Goal: Transaction & Acquisition: Obtain resource

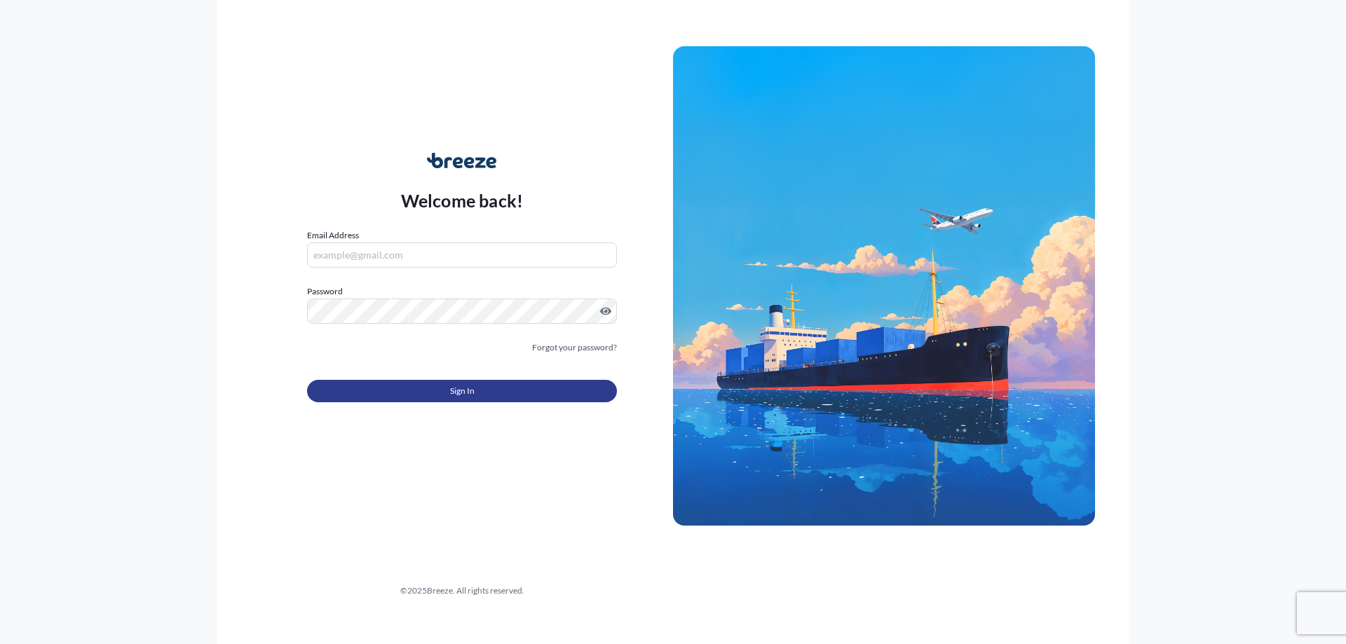
type input "[PERSON_NAME][EMAIL_ADDRESS][DOMAIN_NAME]"
click at [374, 391] on button "Sign In" at bounding box center [462, 391] width 310 height 22
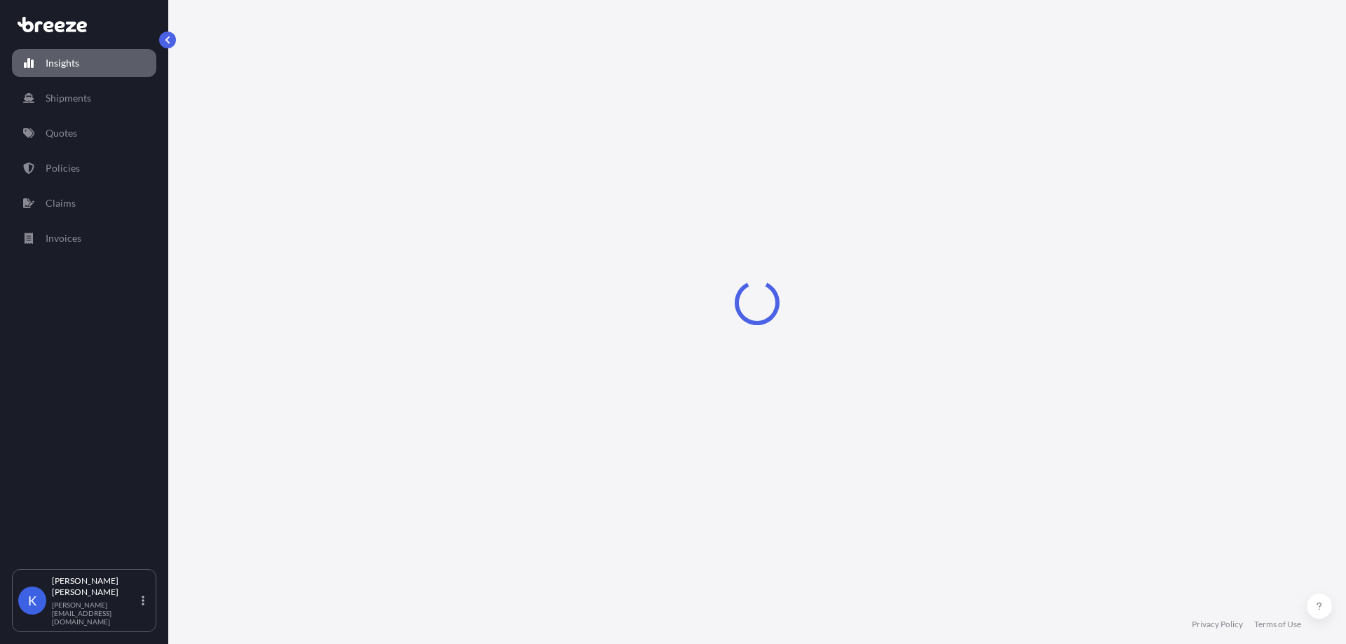
select select "2025"
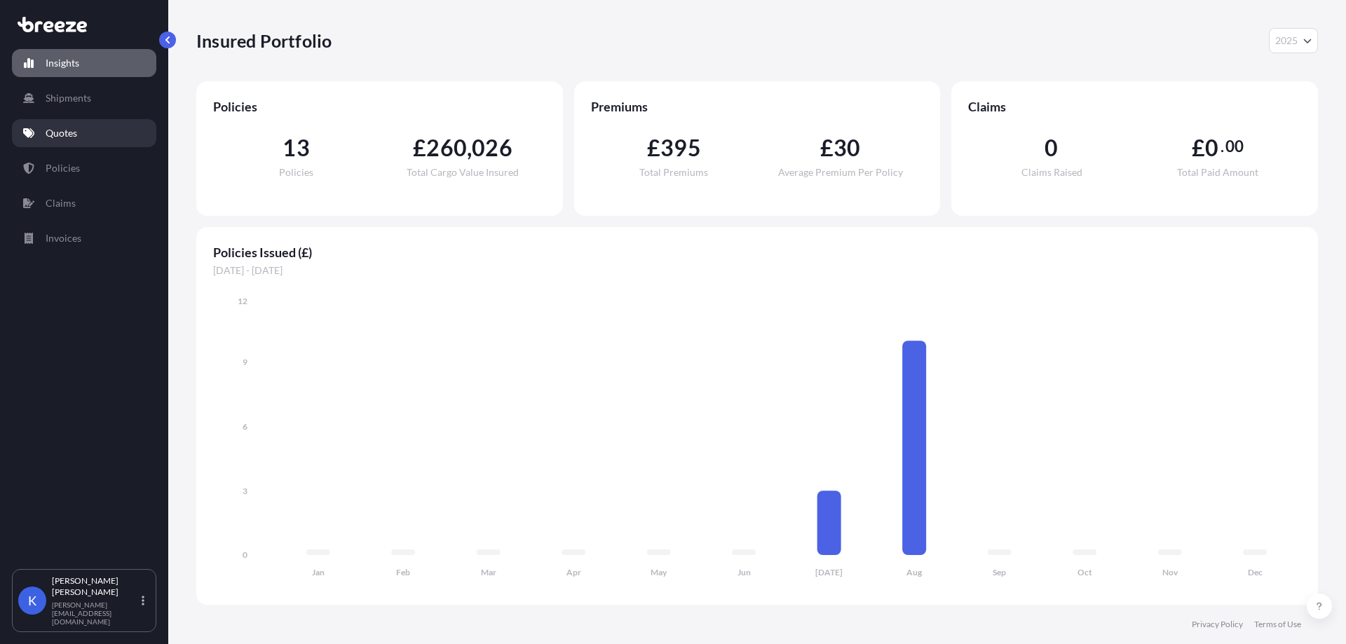
click at [102, 141] on link "Quotes" at bounding box center [84, 133] width 144 height 28
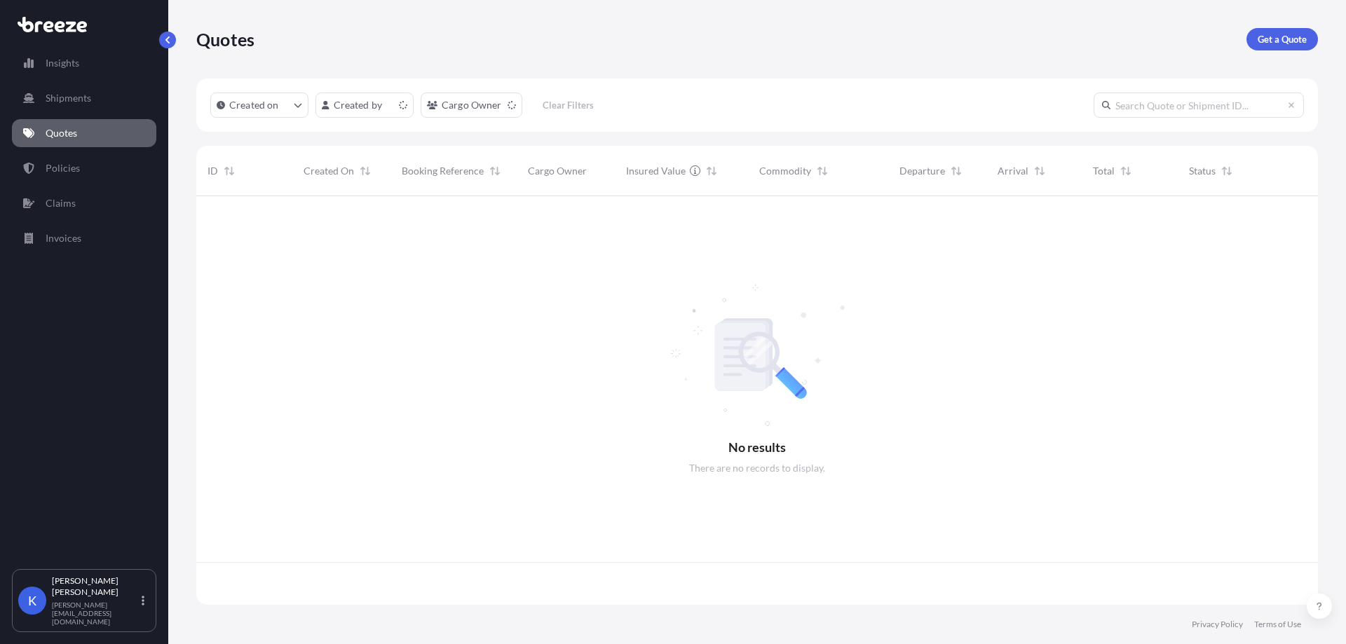
scroll to position [406, 1112]
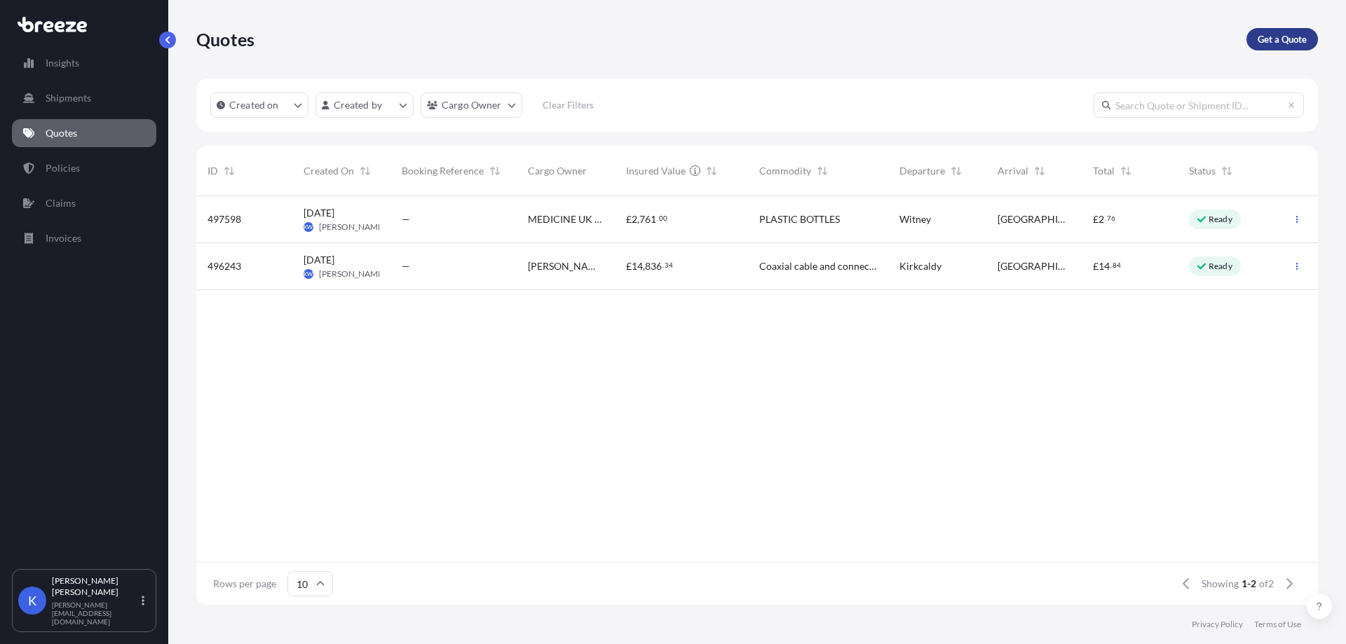
click at [1272, 46] on link "Get a Quote" at bounding box center [1283, 39] width 72 height 22
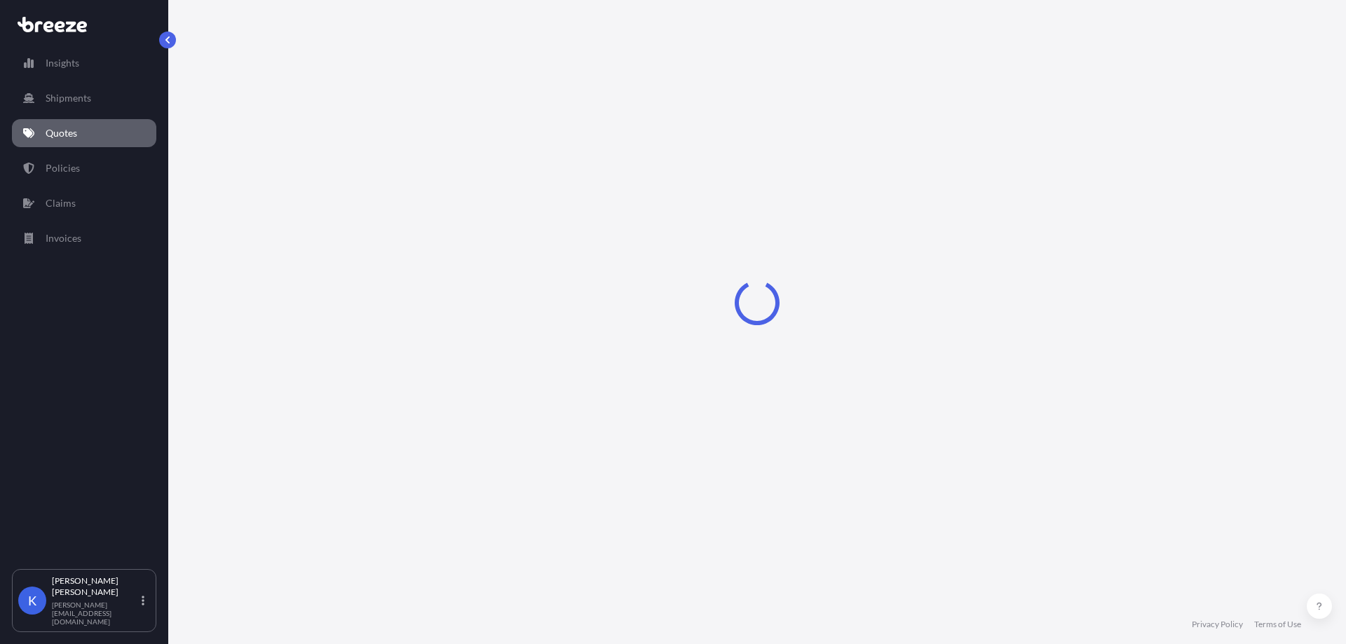
select select "Sea"
select select "1"
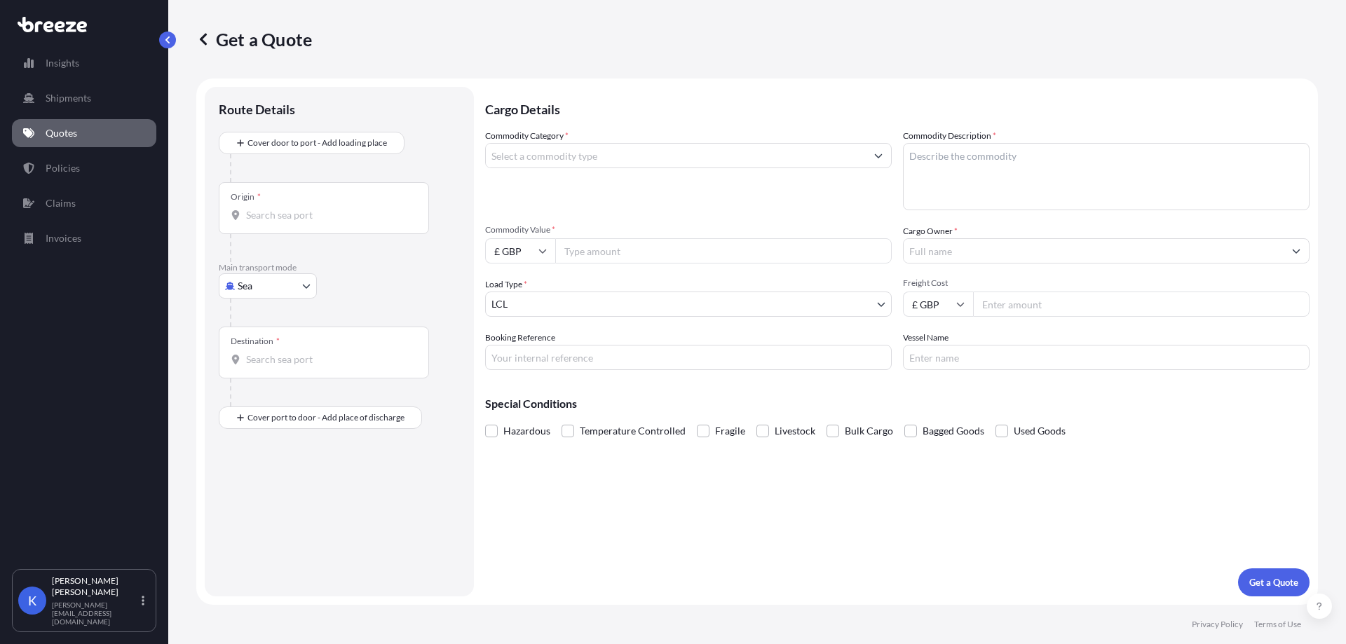
click at [662, 255] on input "Commodity Value *" at bounding box center [723, 250] width 337 height 25
paste input "157382"
type input "157382"
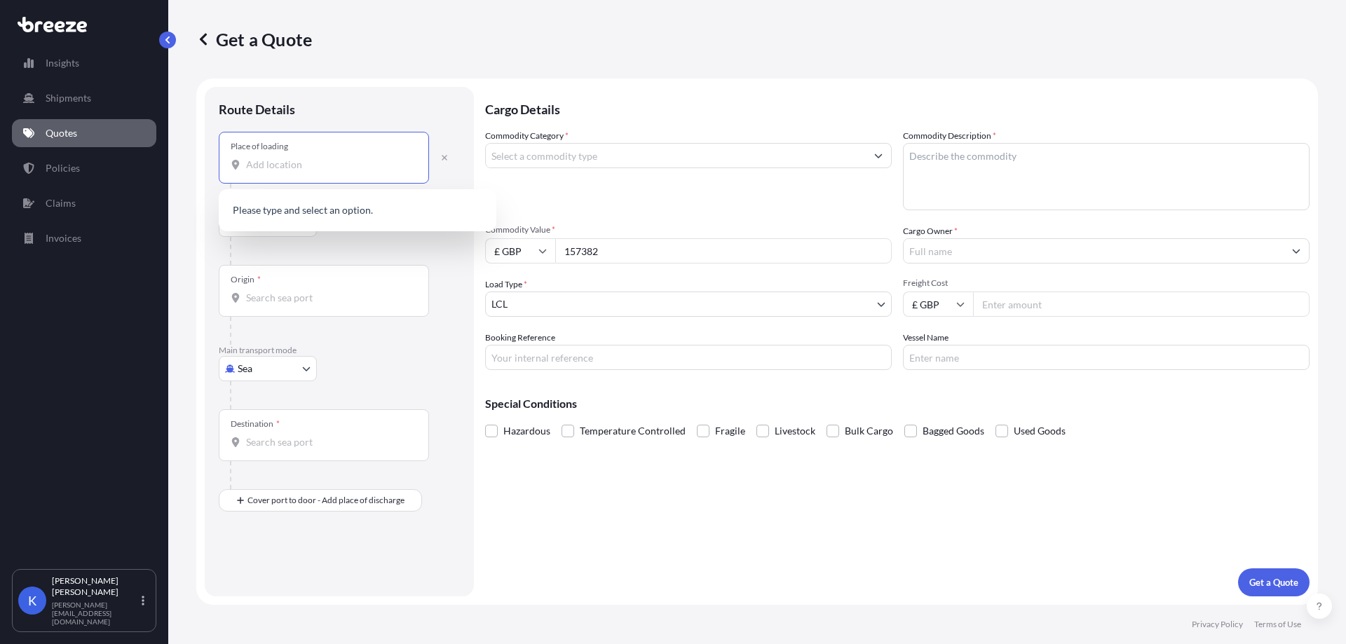
click at [330, 158] on input "Place of loading" at bounding box center [329, 165] width 166 height 14
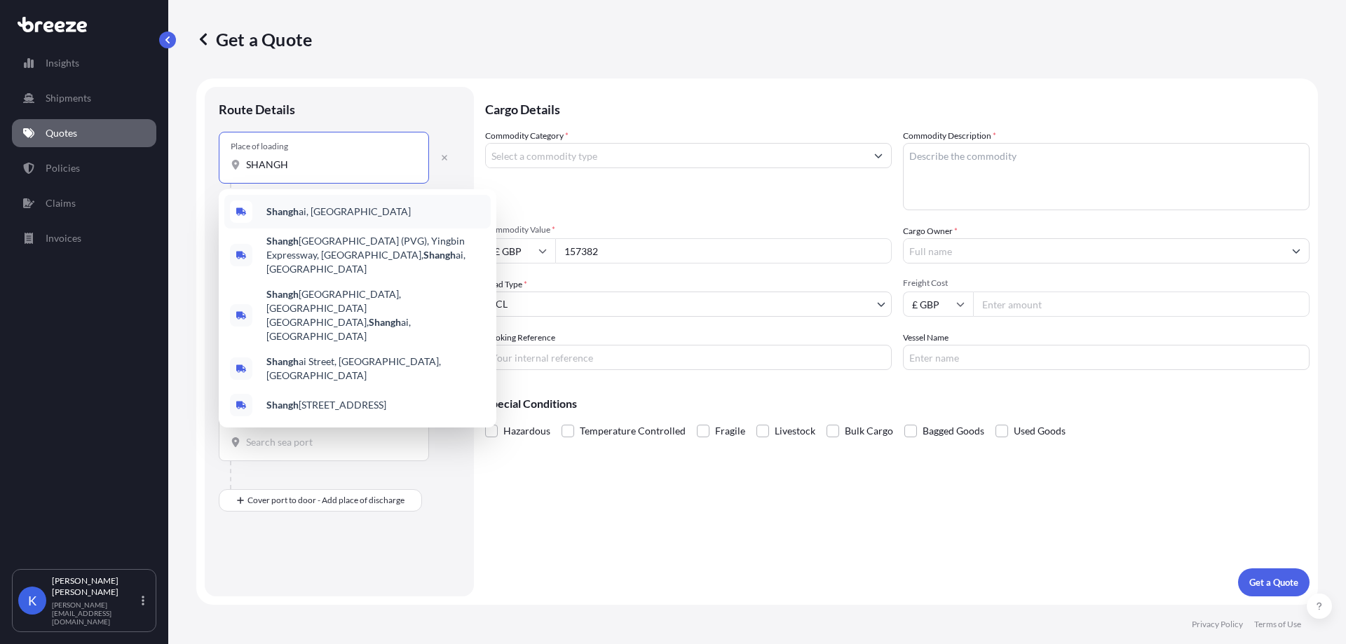
click at [314, 203] on div "Shangh ai, [GEOGRAPHIC_DATA]" at bounding box center [357, 212] width 266 height 34
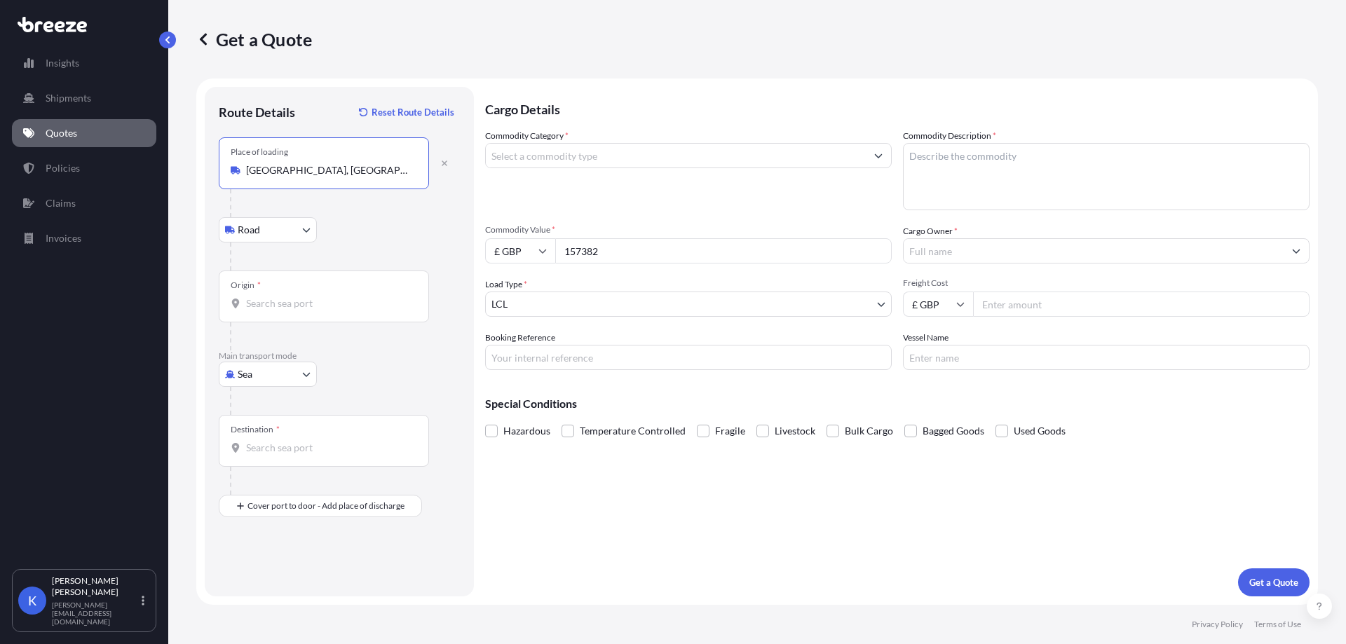
type input "[GEOGRAPHIC_DATA], [GEOGRAPHIC_DATA]"
click at [278, 292] on div "Origin *" at bounding box center [324, 297] width 210 height 52
click at [278, 297] on input "Origin *" at bounding box center [329, 304] width 166 height 14
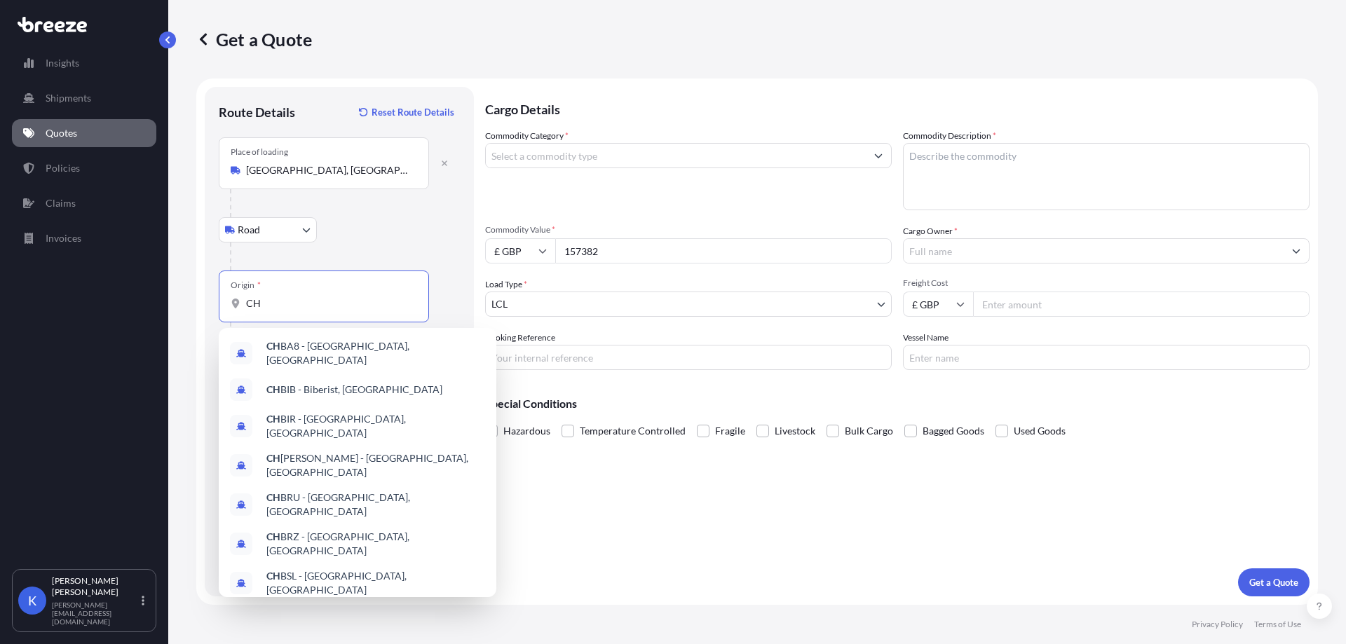
type input "C"
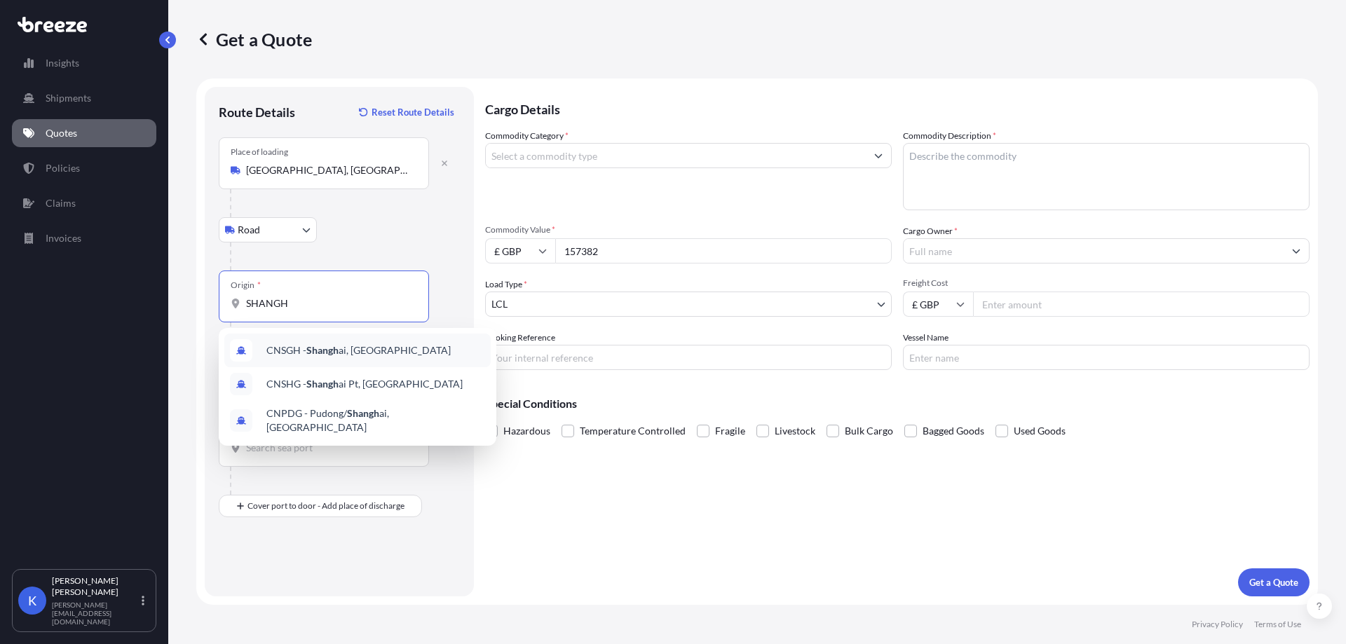
click at [398, 353] on div "CNSGH - Shangh ai, [GEOGRAPHIC_DATA]" at bounding box center [357, 351] width 266 height 34
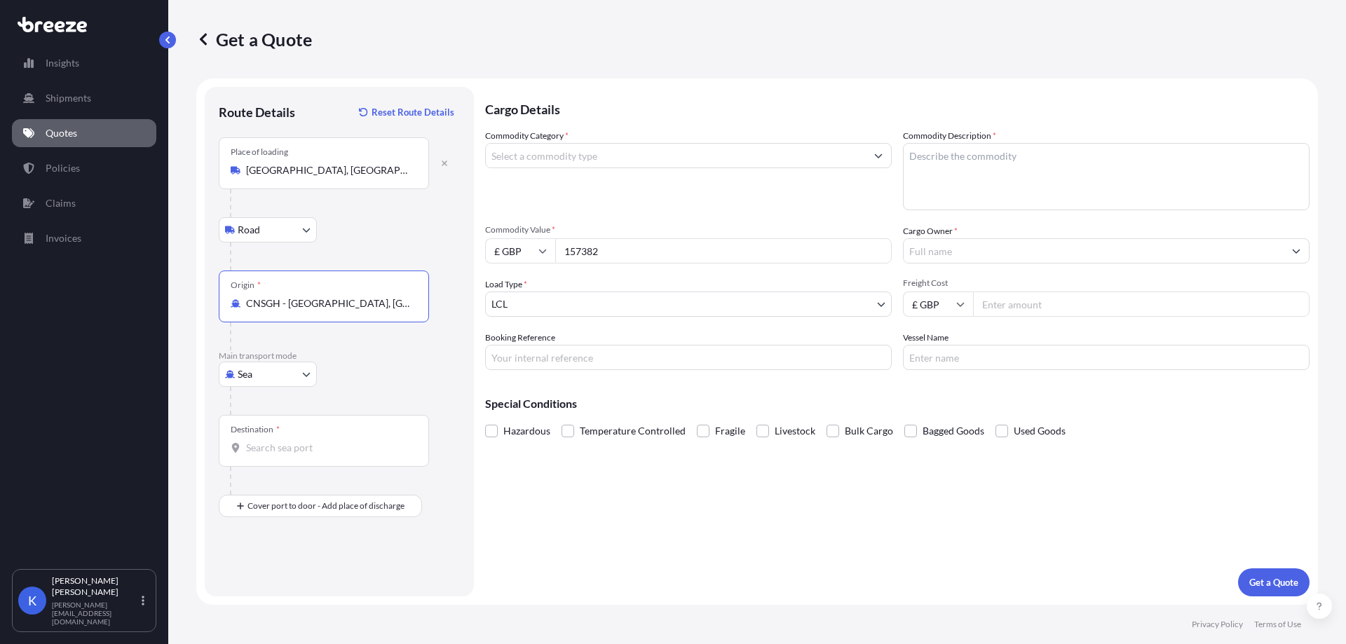
type input "CNSGH - [GEOGRAPHIC_DATA], [GEOGRAPHIC_DATA]"
click at [280, 435] on div "Destination *" at bounding box center [324, 441] width 210 height 52
click at [280, 441] on input "Destination *" at bounding box center [329, 448] width 166 height 14
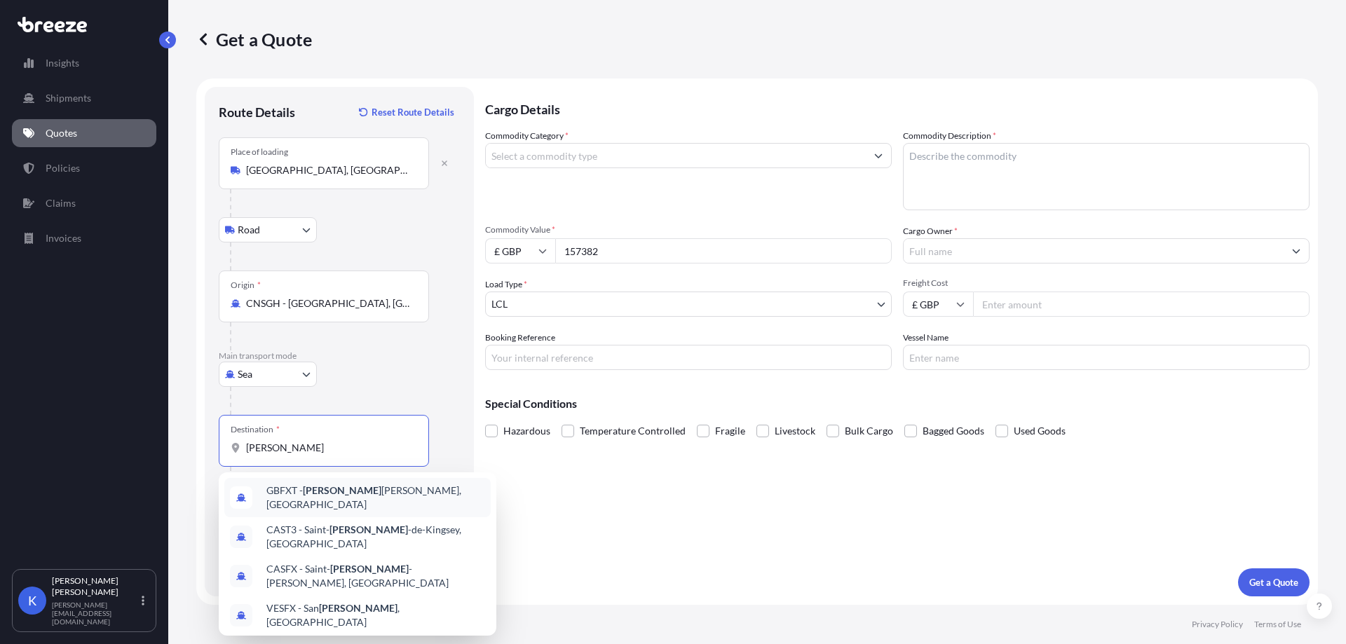
click at [365, 501] on span "GBFXT - [PERSON_NAME], [GEOGRAPHIC_DATA]" at bounding box center [375, 498] width 219 height 28
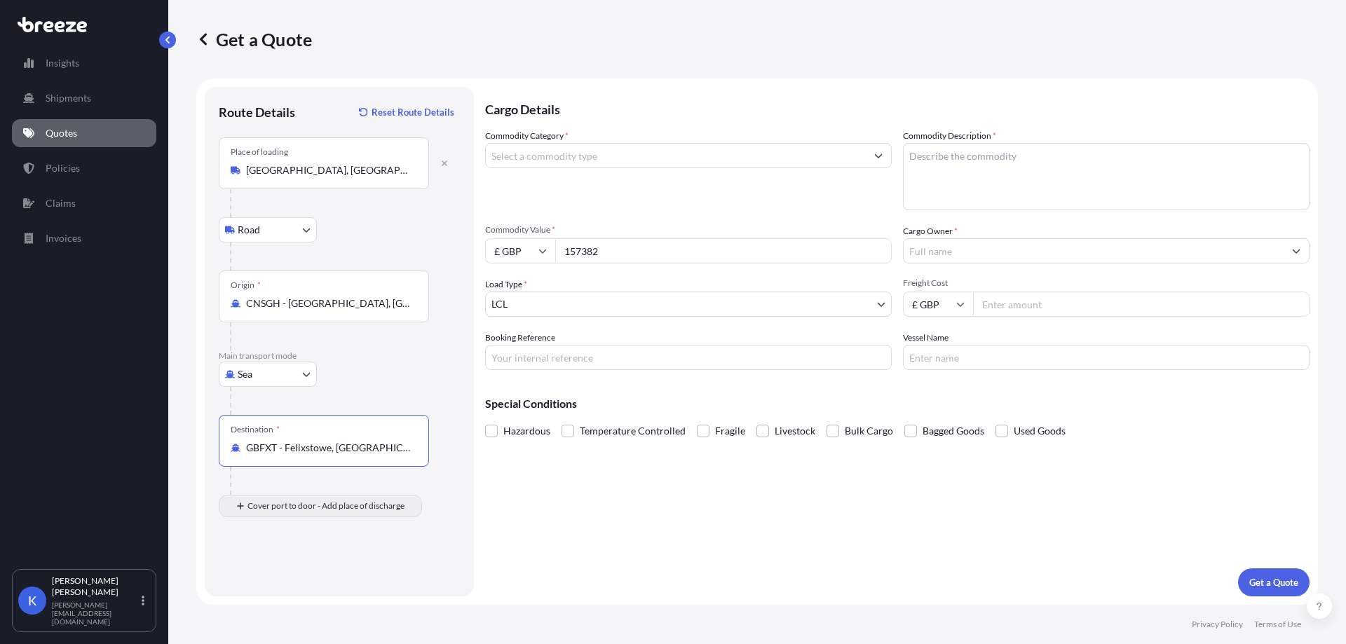
type input "GBFXT - Felixstowe, [GEOGRAPHIC_DATA]"
click at [306, 587] on input "Place of Discharge" at bounding box center [329, 581] width 166 height 14
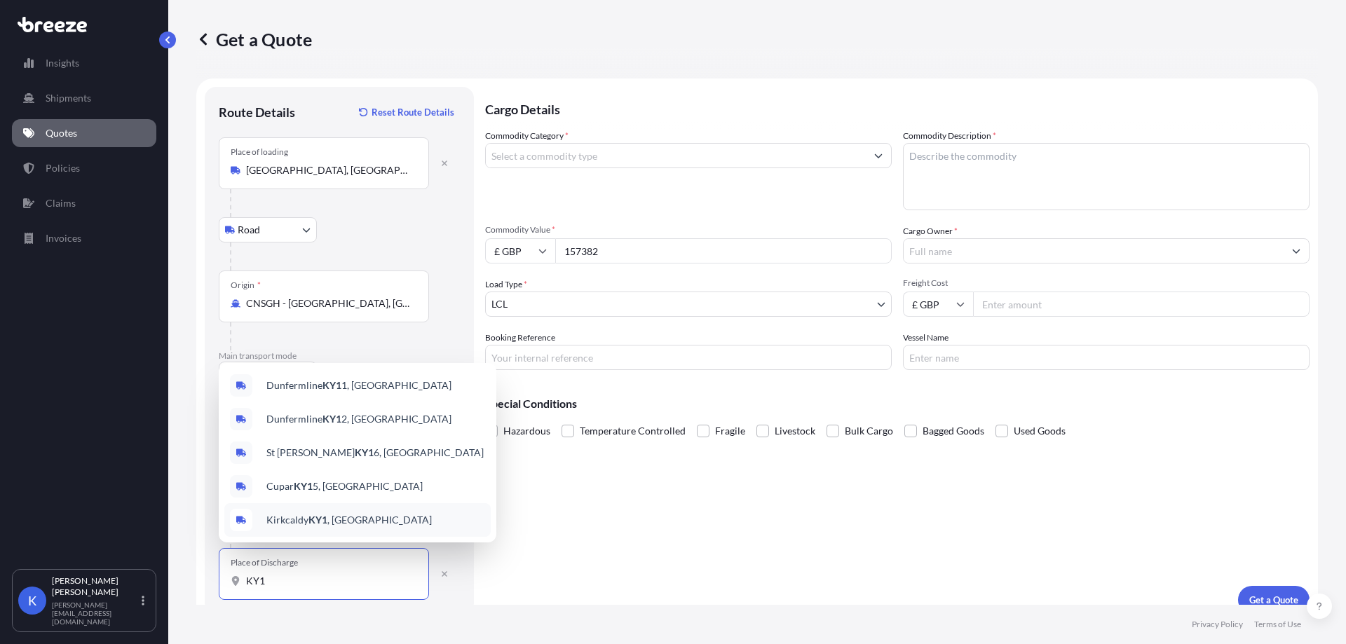
click at [356, 513] on div "Kirkcaldy KY1 , [GEOGRAPHIC_DATA]" at bounding box center [357, 521] width 266 height 34
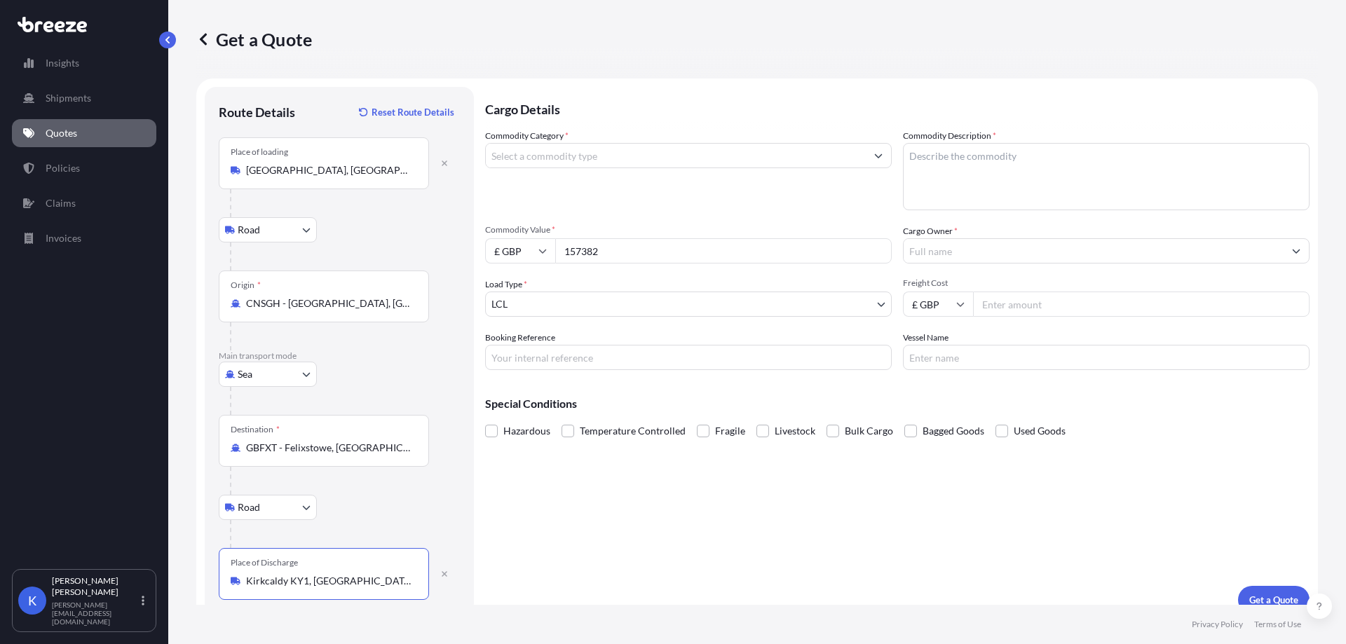
type input "Kirkcaldy KY1, [GEOGRAPHIC_DATA]"
click at [738, 152] on input "Commodity Category *" at bounding box center [676, 155] width 380 height 25
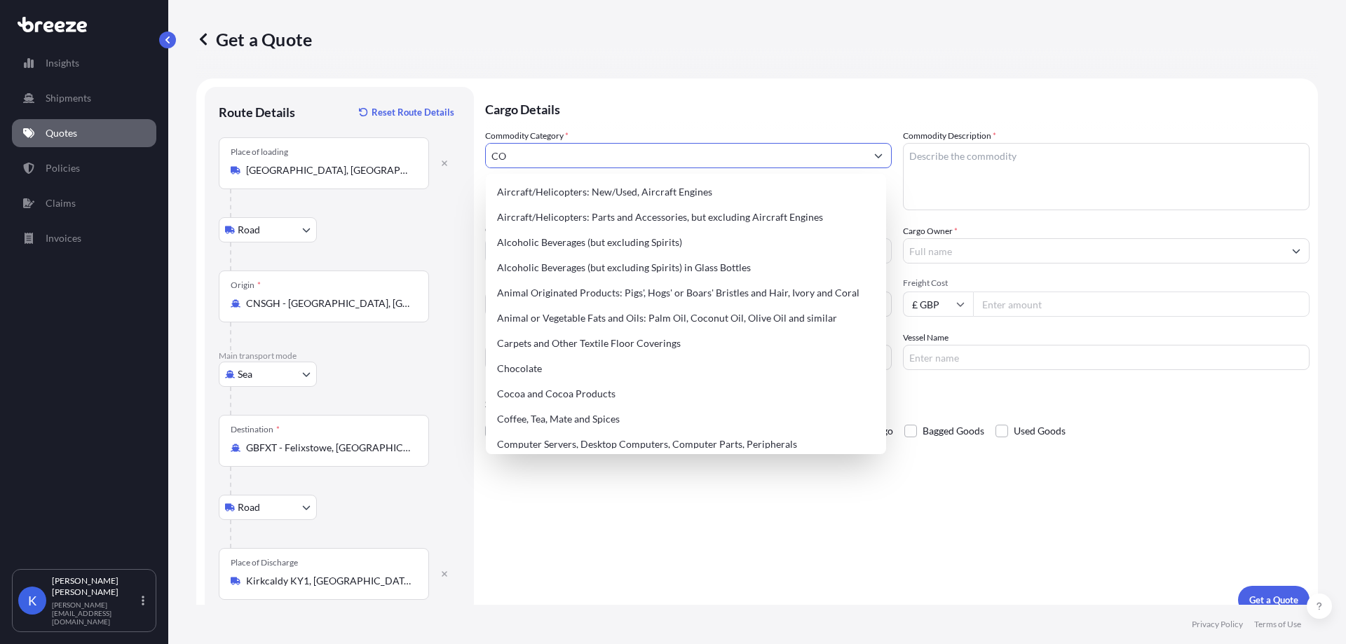
type input "C"
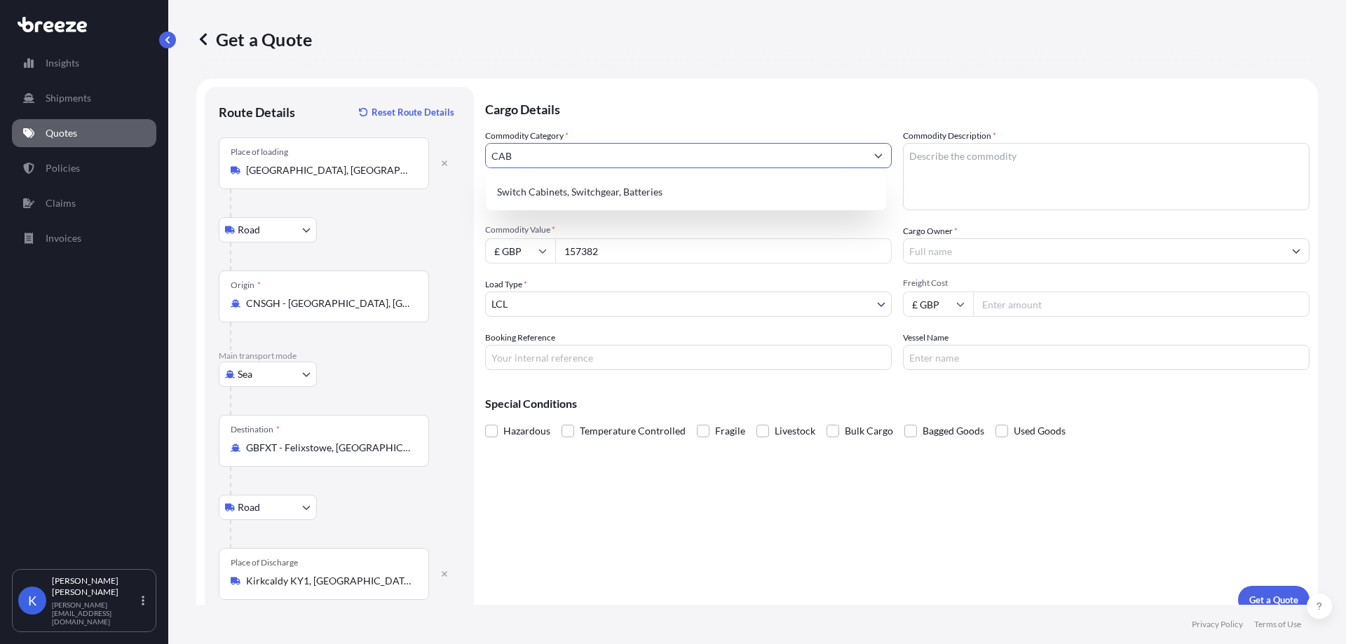
click at [714, 186] on div "Switch Cabinets, Switchgear, Batteries" at bounding box center [686, 192] width 389 height 25
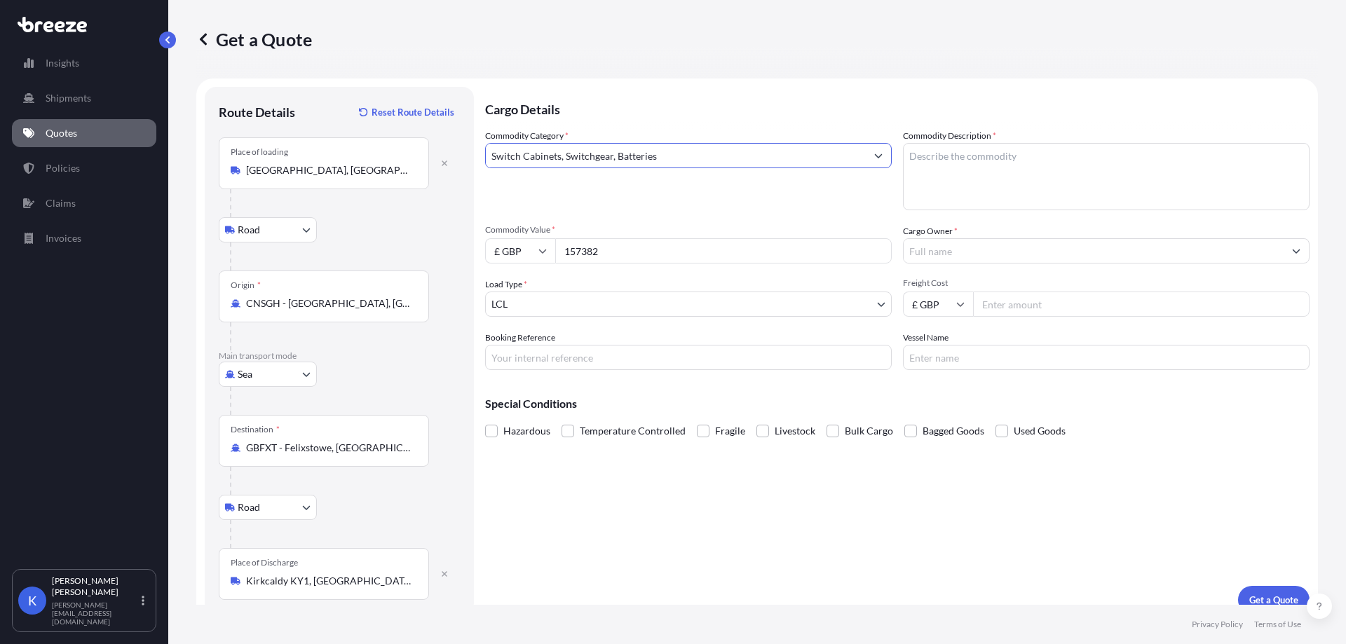
type input "Switch Cabinets, Switchgear, Batteries"
click at [999, 183] on textarea "Commodity Description *" at bounding box center [1106, 176] width 407 height 67
type textarea "COAXIAL CABLE"
click at [927, 253] on input "Cargo Owner *" at bounding box center [1094, 250] width 380 height 25
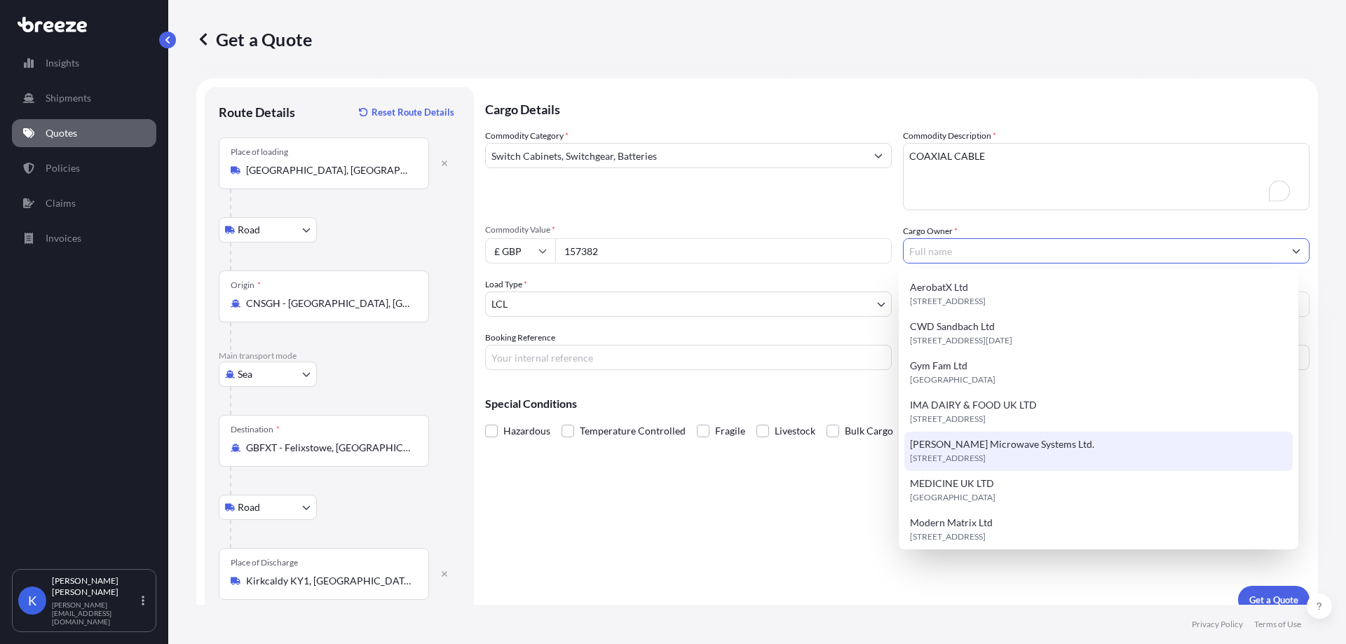
click at [986, 452] on span "[STREET_ADDRESS]" at bounding box center [948, 459] width 76 height 14
type input "[PERSON_NAME] Microwave Systems Ltd."
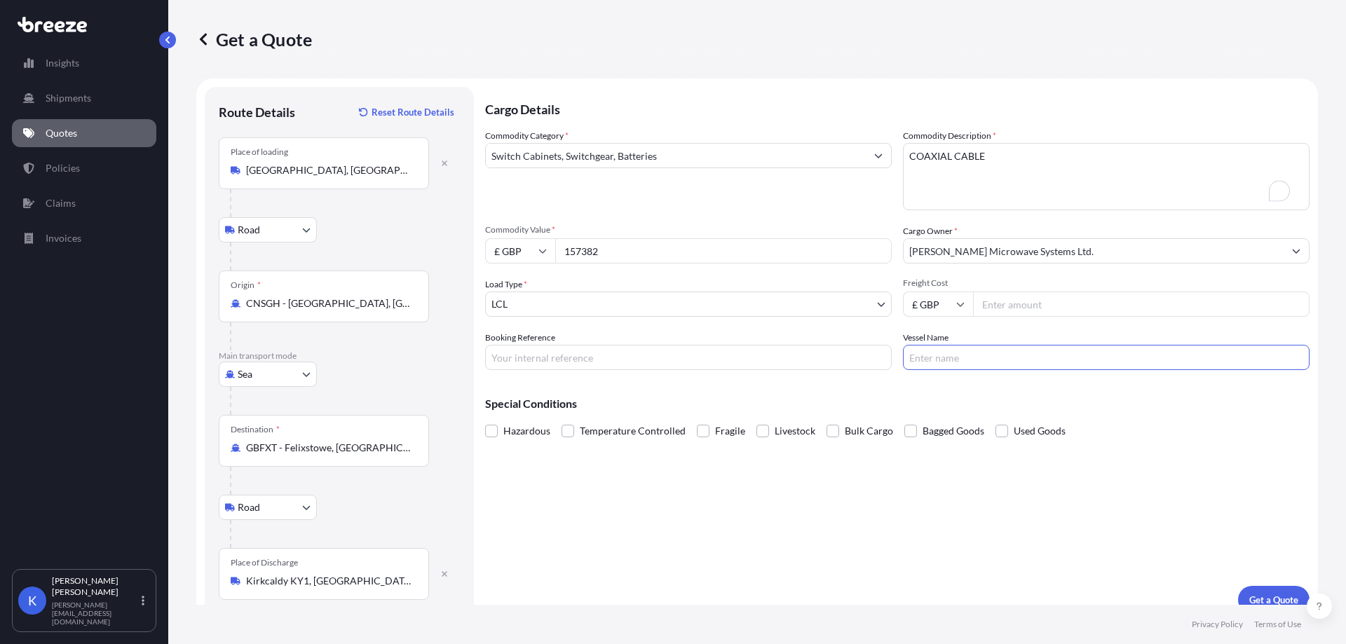
click at [1032, 356] on input "Vessel Name" at bounding box center [1106, 357] width 407 height 25
click at [1049, 290] on div "Freight Cost £ GBP" at bounding box center [1106, 297] width 407 height 39
click at [1053, 305] on input "Freight Cost" at bounding box center [1141, 304] width 337 height 25
drag, startPoint x: 1052, startPoint y: 324, endPoint x: 1045, endPoint y: 302, distance: 23.5
click at [1052, 324] on div "Commodity Category * Switch Cabinets, Switchgear, Batteries Commodity Descripti…" at bounding box center [897, 249] width 825 height 241
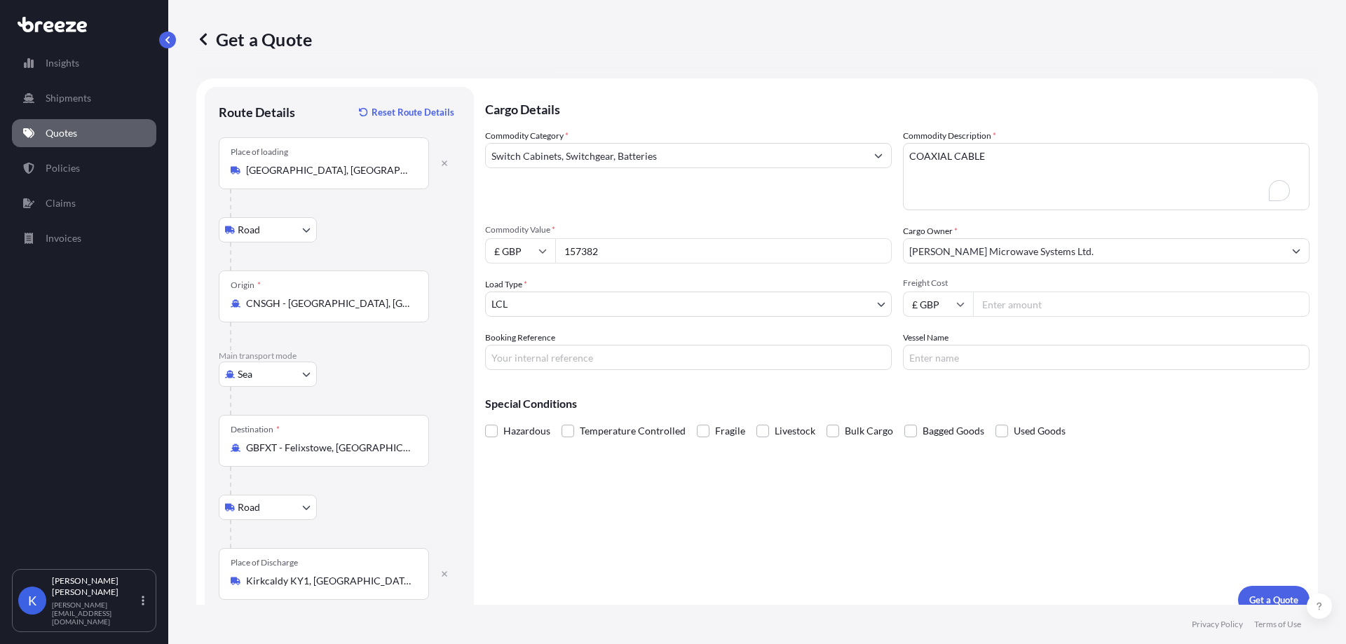
click at [1045, 302] on input "Freight Cost" at bounding box center [1141, 304] width 337 height 25
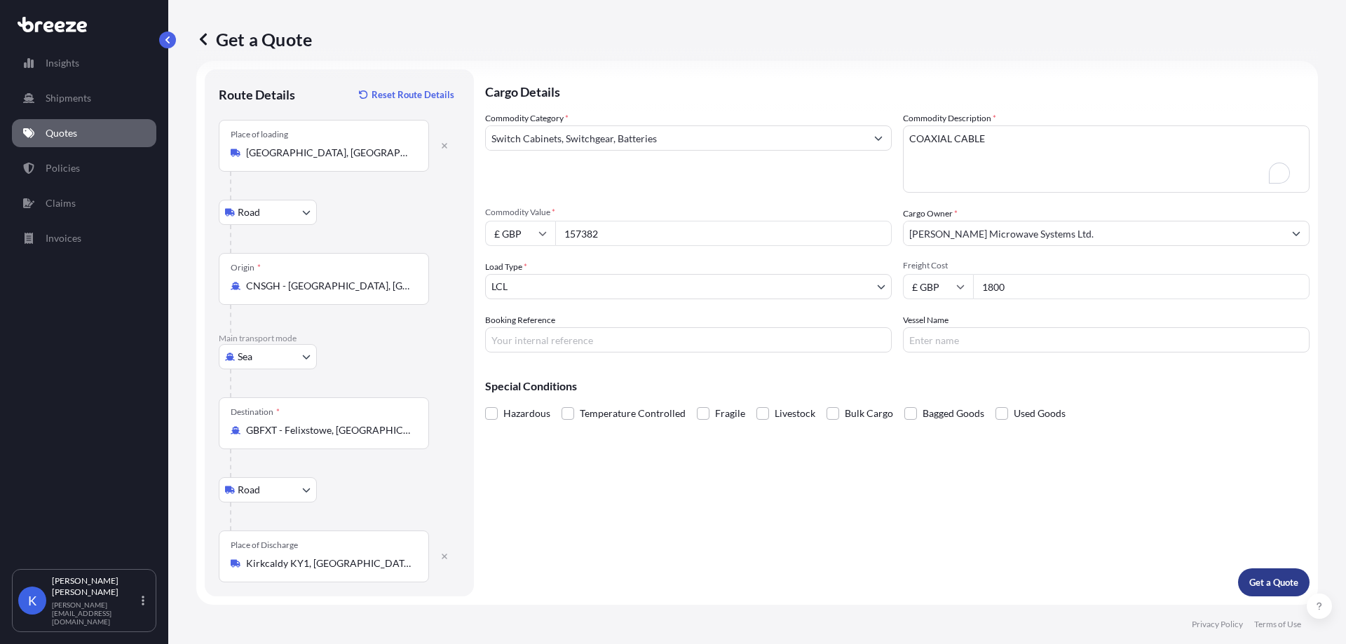
type input "1800"
click at [1276, 578] on p "Get a Quote" at bounding box center [1274, 583] width 49 height 14
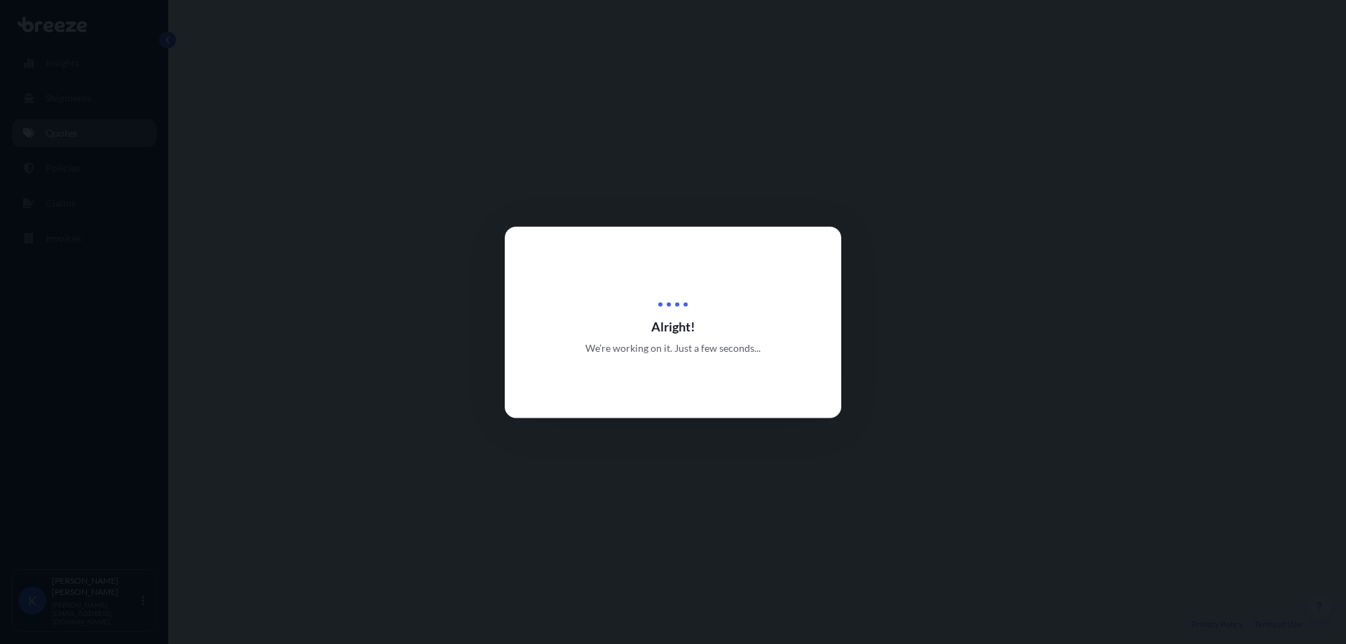
select select "Road"
select select "Sea"
select select "Road"
select select "1"
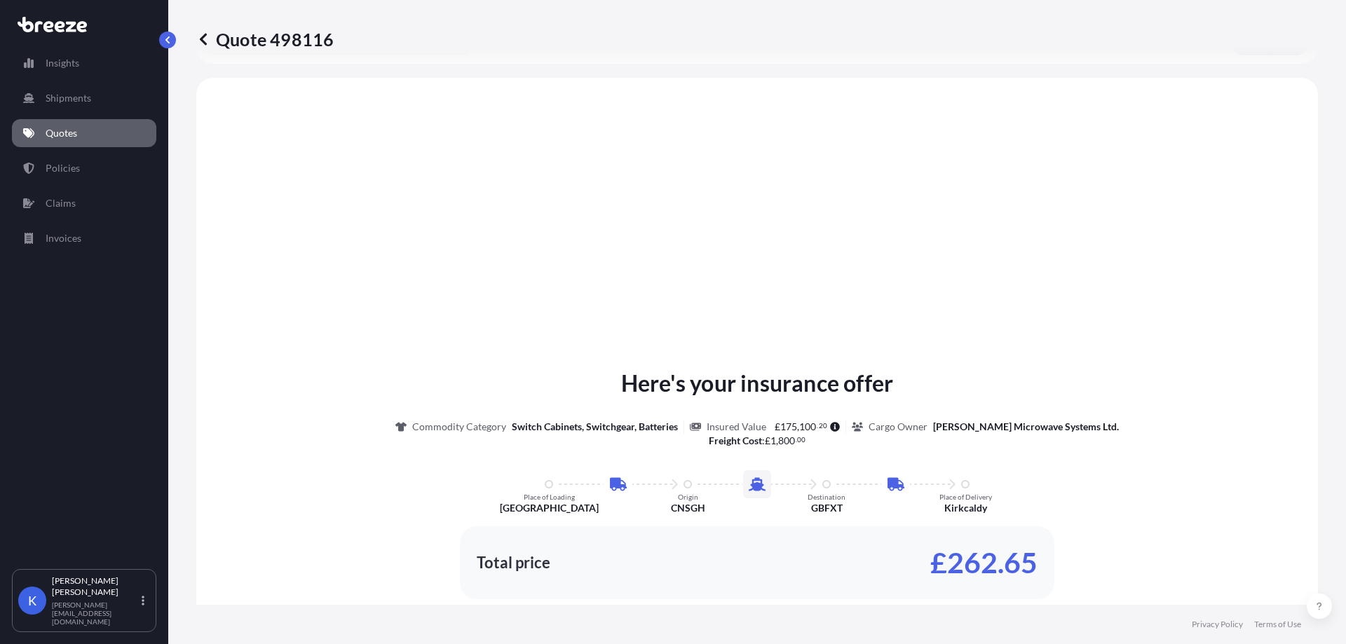
scroll to position [561, 0]
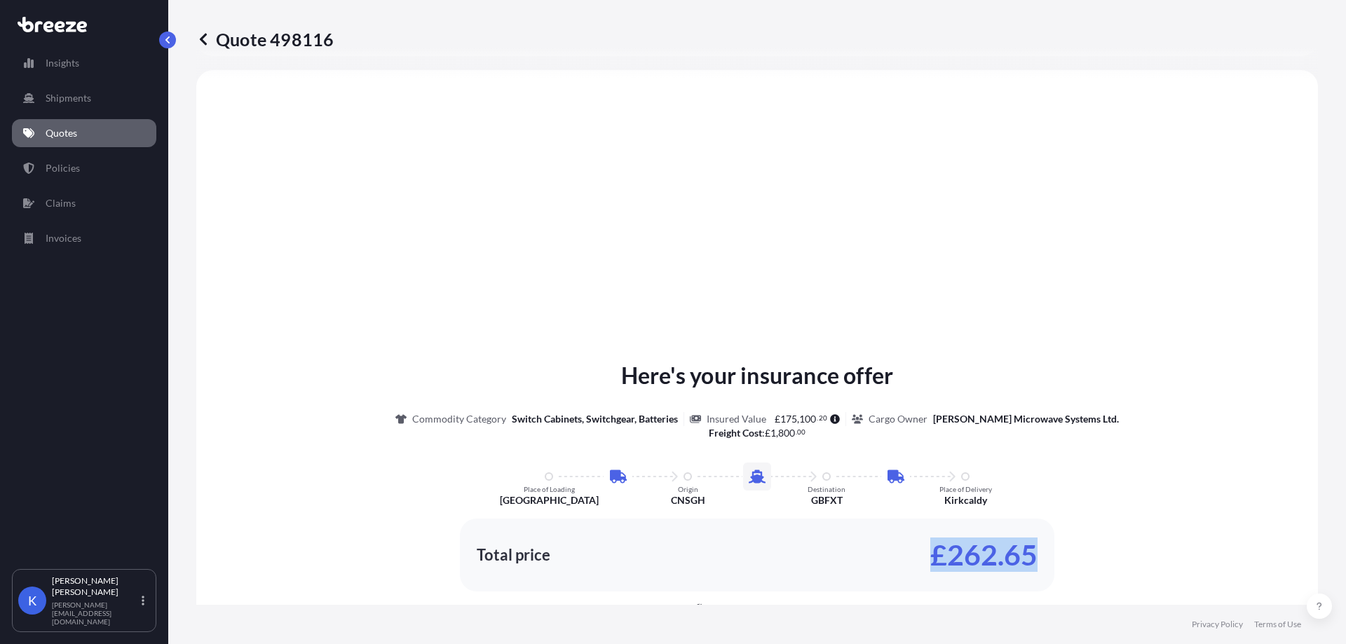
drag, startPoint x: 932, startPoint y: 560, endPoint x: 1074, endPoint y: 550, distance: 142.0
click at [1074, 550] on div "Here's your insurance offer Commodity Category Switch Cabinets, Switchgear, Bat…" at bounding box center [757, 486] width 1083 height 255
copy p "£262.65"
